Goal: Task Accomplishment & Management: Manage account settings

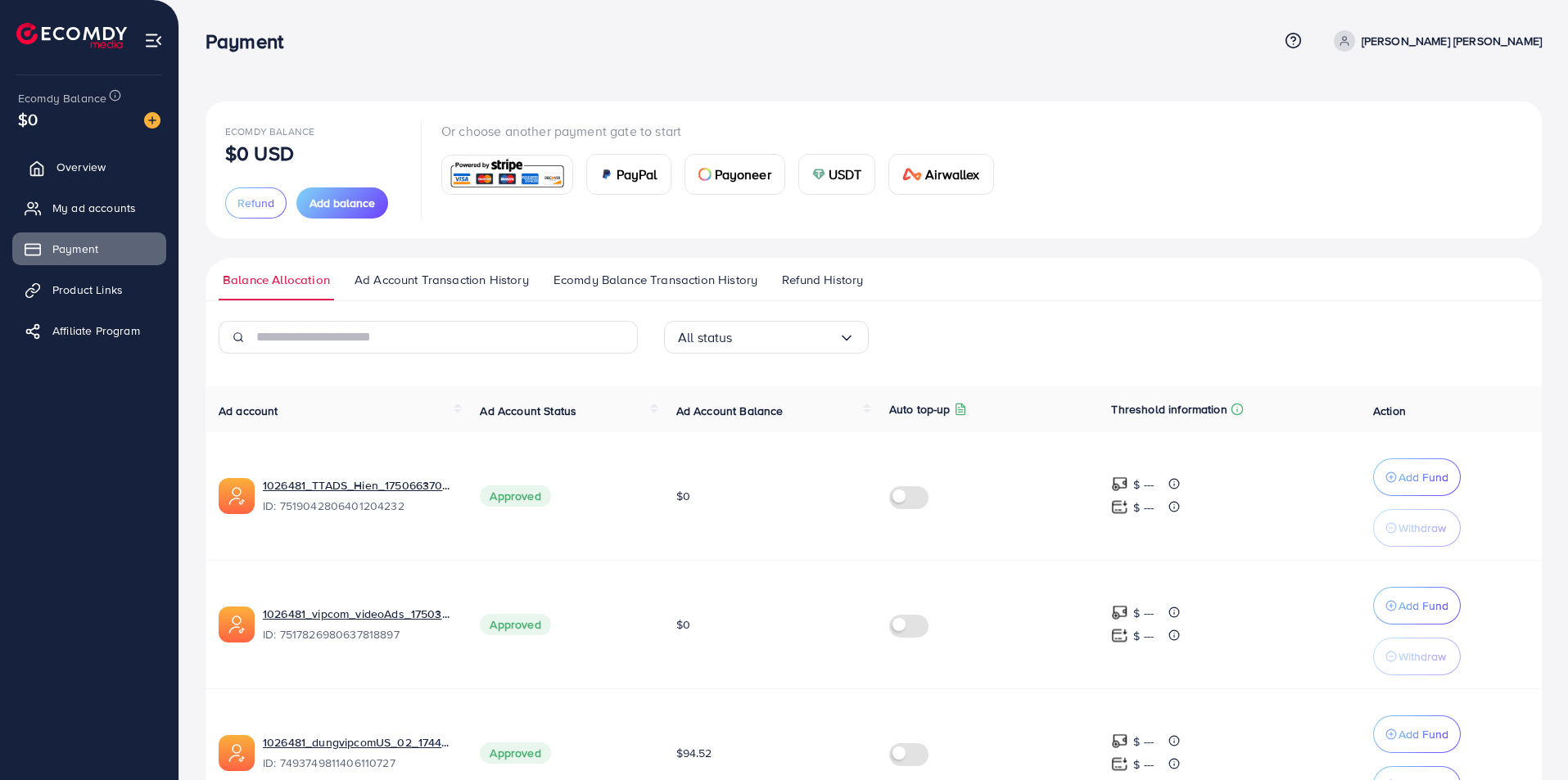
scroll to position [118, 0]
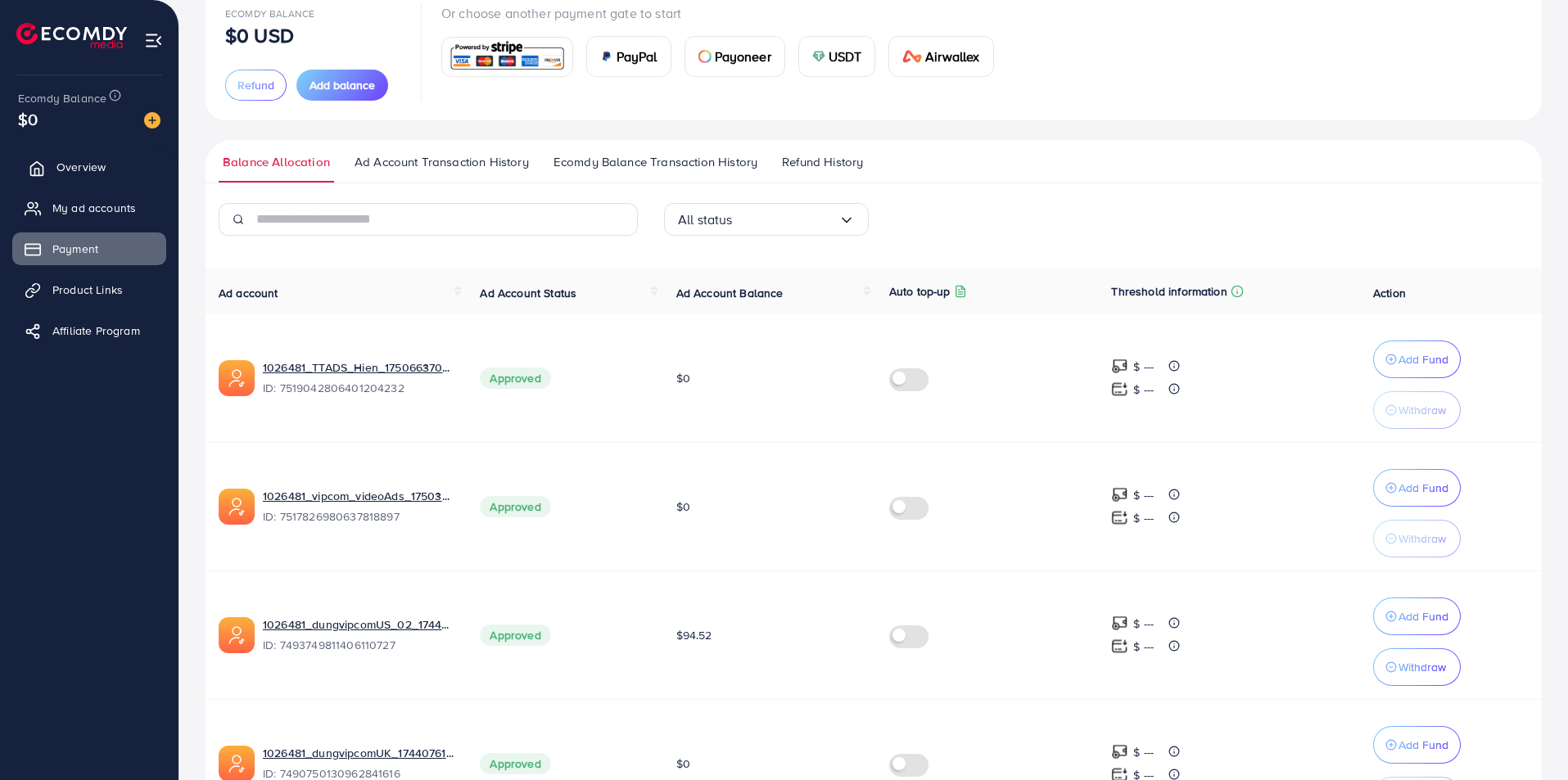
click at [82, 162] on span "Overview" at bounding box center [81, 167] width 50 height 17
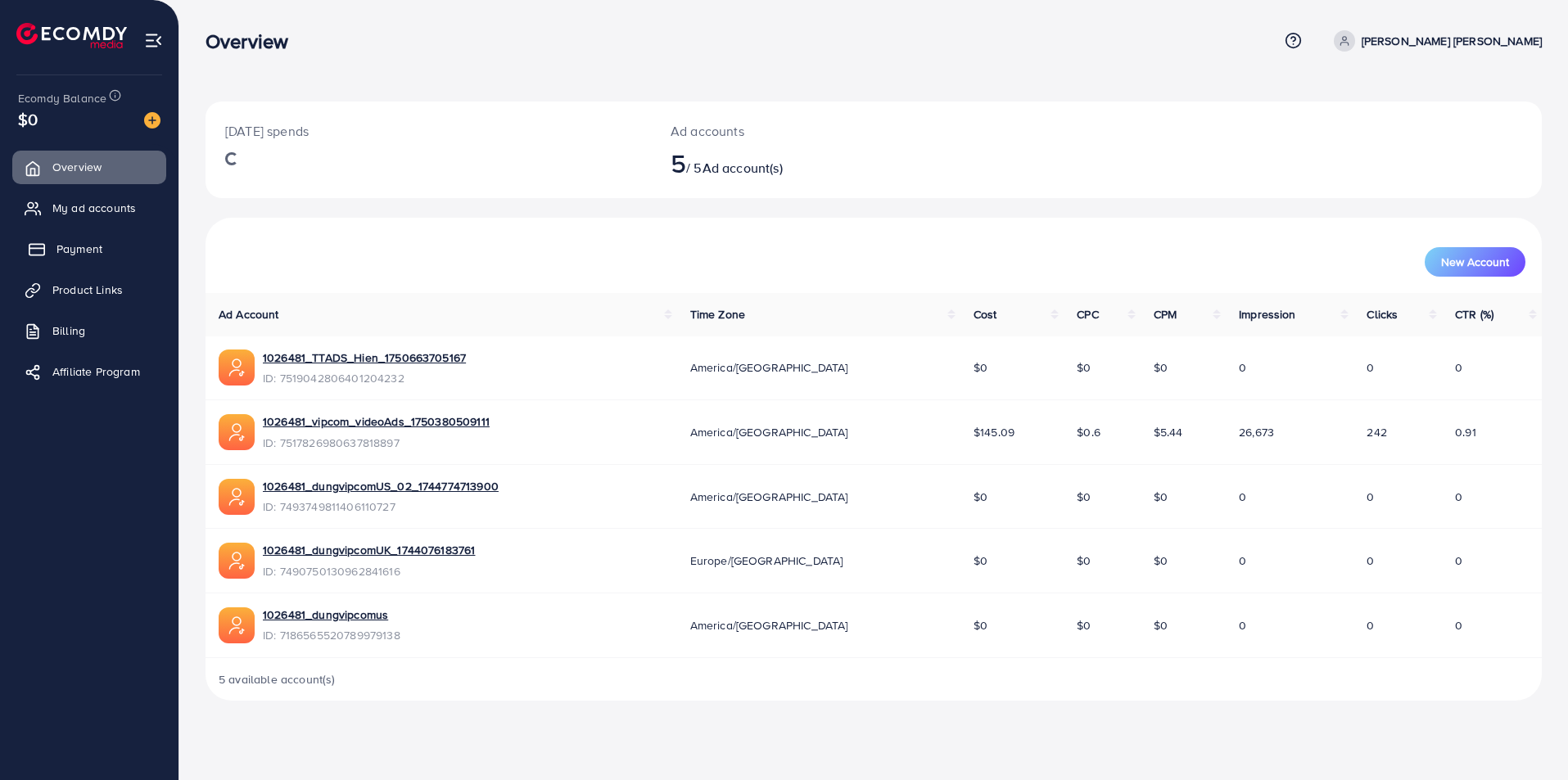
click at [82, 255] on span "Payment" at bounding box center [79, 248] width 46 height 17
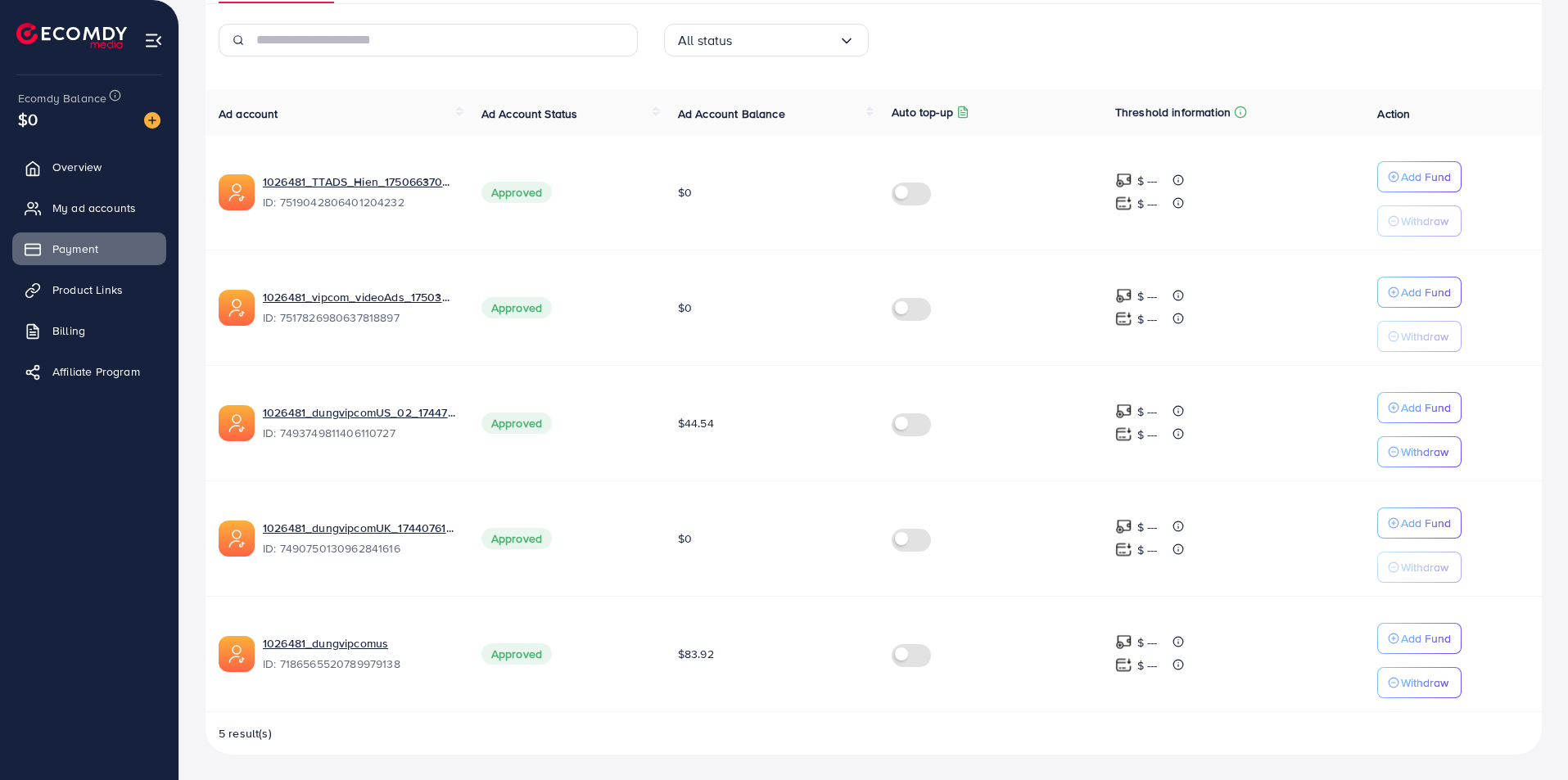
scroll to position [298, 0]
